Goal: Task Accomplishment & Management: Use online tool/utility

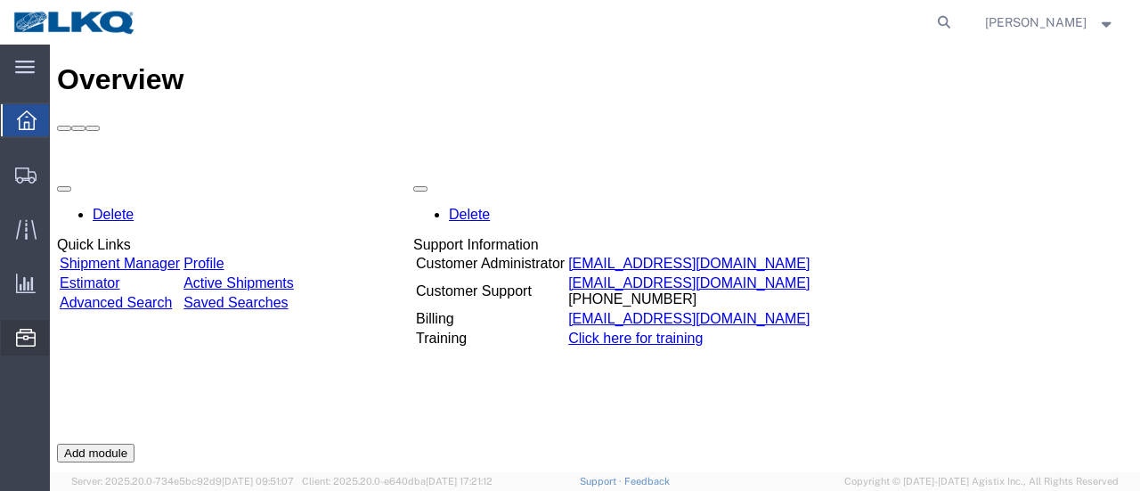
click at [0, 0] on span "Location Appointment" at bounding box center [0, 0] width 0 height 0
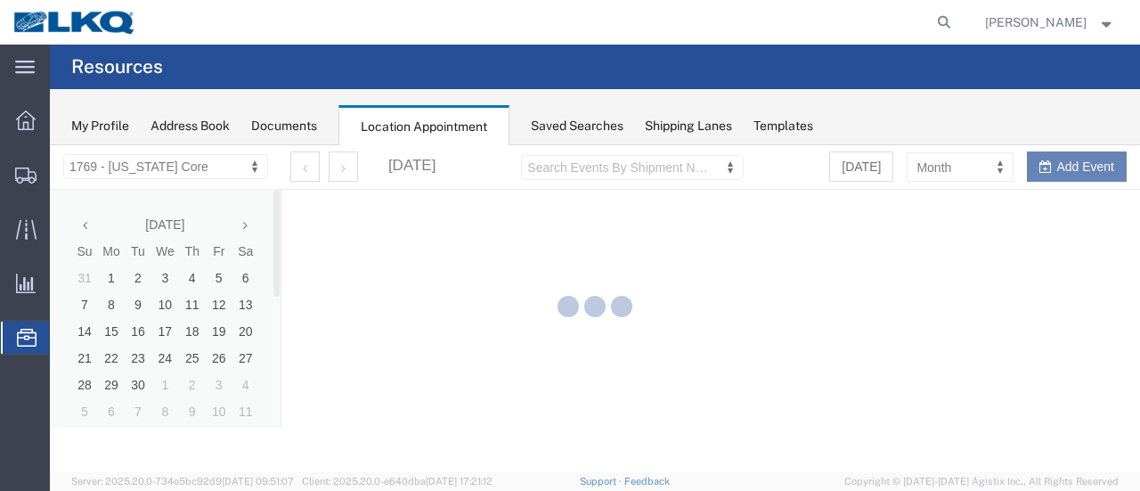
select select "28716"
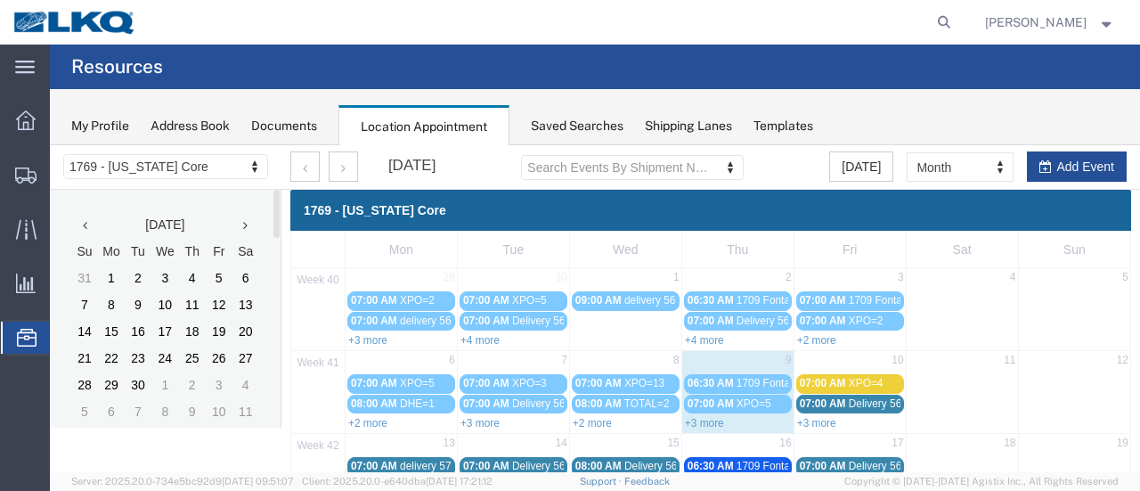
click at [836, 363] on td "10" at bounding box center [850, 362] width 112 height 22
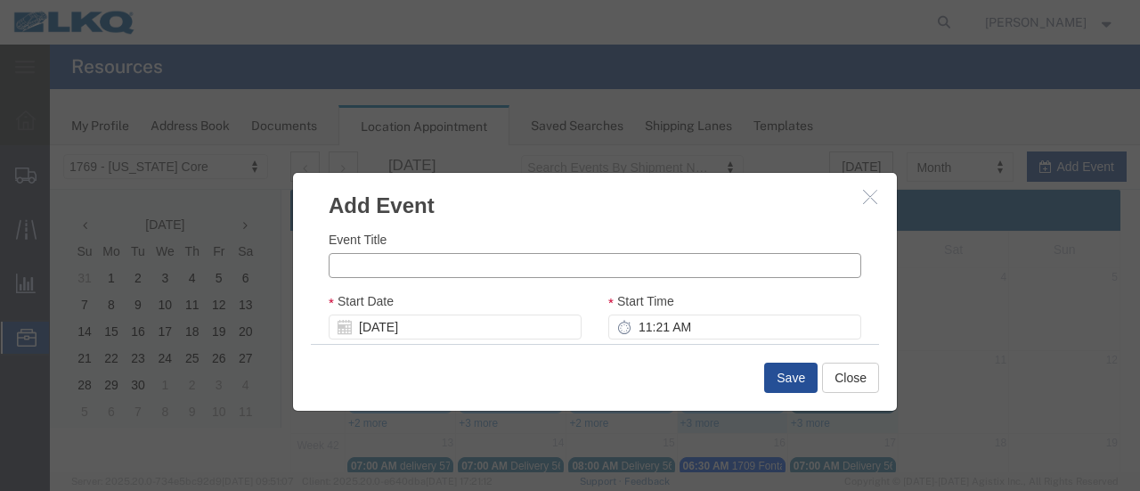
click at [397, 262] on input "Event Title" at bounding box center [595, 265] width 533 height 25
type input "d"
type input "DHE=2"
click at [625, 320] on input "11:21 AM" at bounding box center [734, 326] width 253 height 25
click at [640, 327] on input "10:00 AM" at bounding box center [734, 326] width 253 height 25
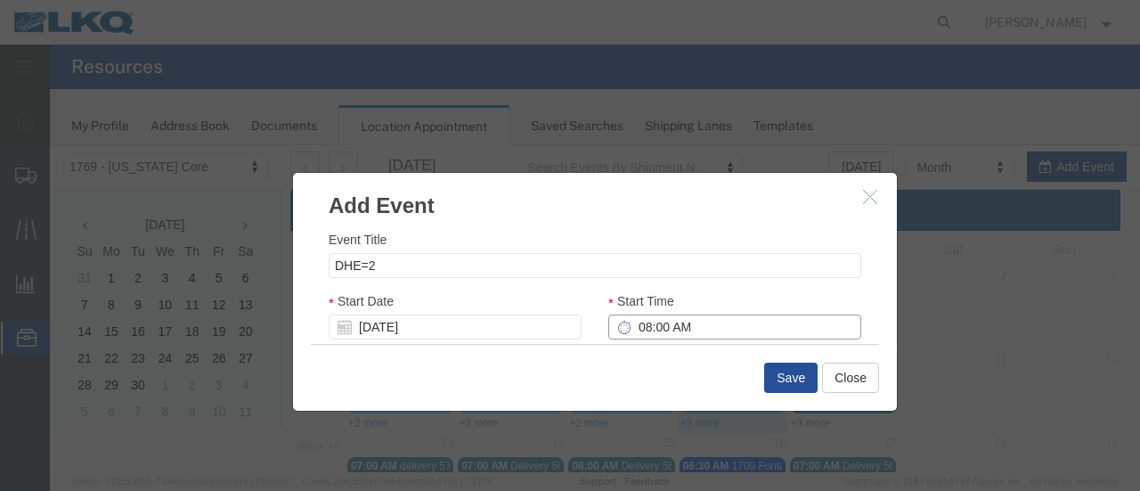
scroll to position [107, 0]
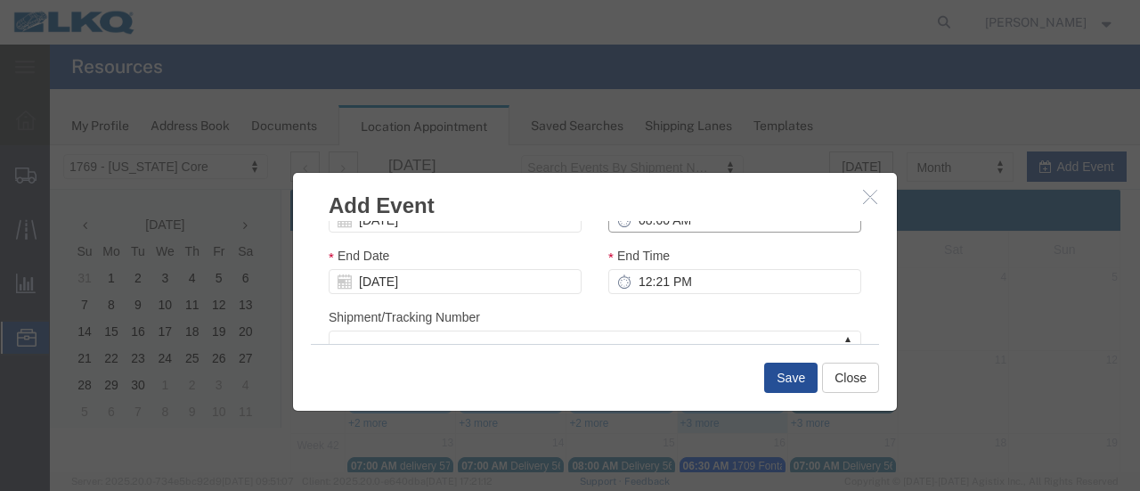
type input "08:00 AM"
click at [633, 277] on input "12:21 PM" at bounding box center [734, 281] width 253 height 25
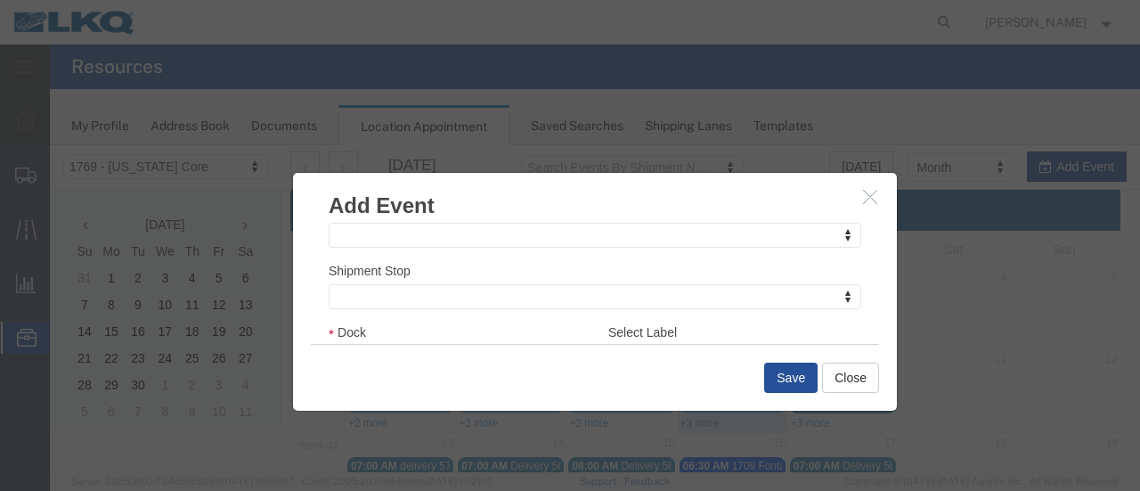
scroll to position [323, 0]
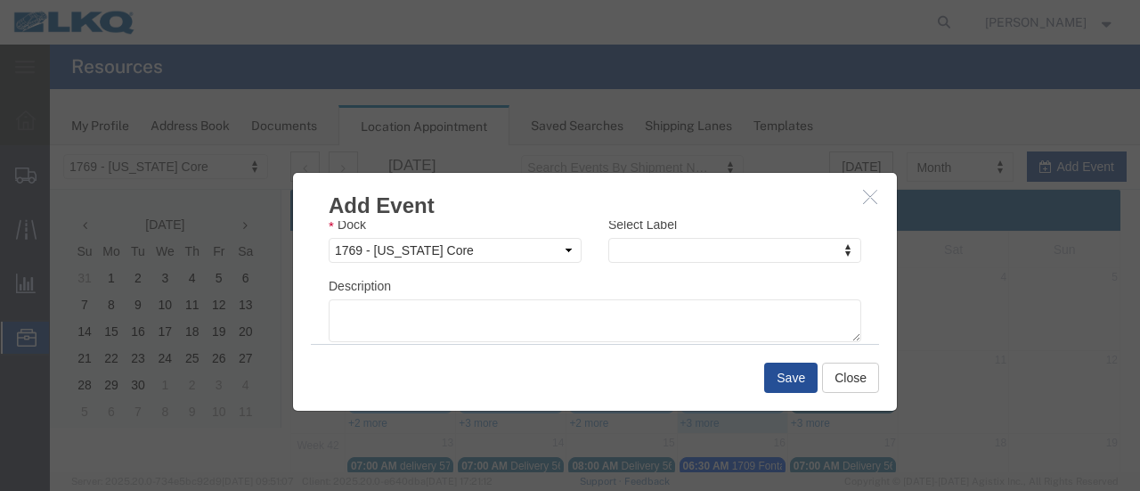
type input "10:00 AM"
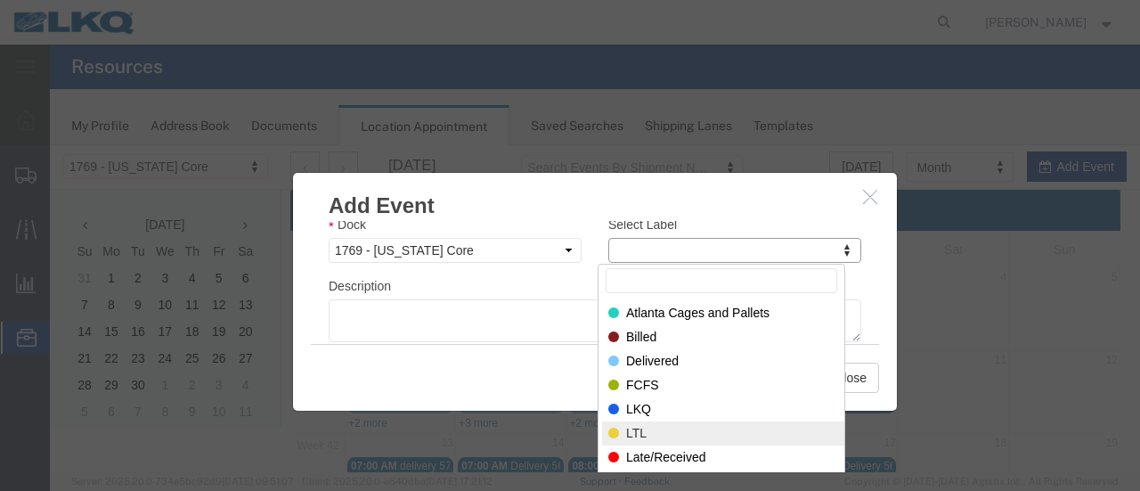
select select "25"
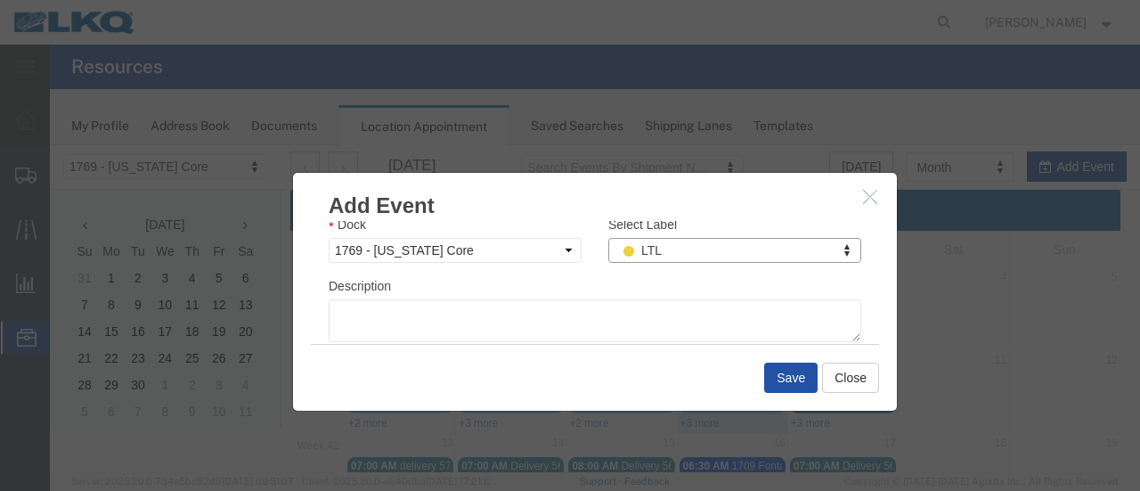
click at [776, 379] on button "Save" at bounding box center [790, 378] width 53 height 30
